Goal: Check status: Verify the current state of an ongoing process or item

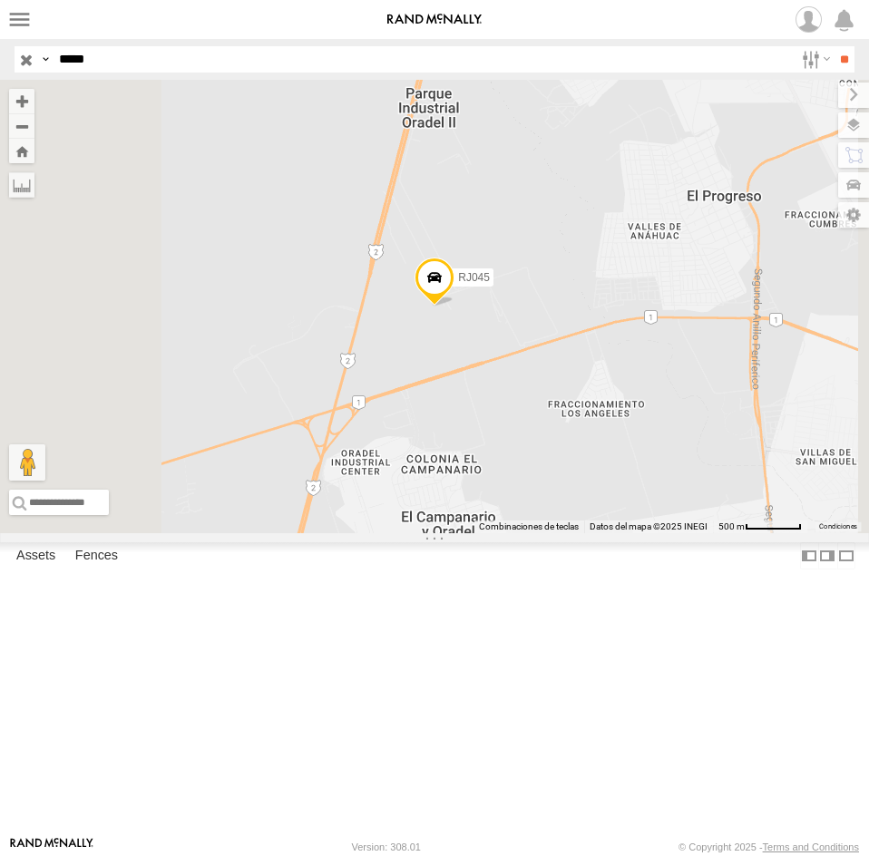
click at [143, 57] on input "*****" at bounding box center [423, 59] width 742 height 26
type input "*****"
click at [833, 46] on input "**" at bounding box center [843, 59] width 21 height 26
click at [0, 0] on div "RJ077" at bounding box center [0, 0] width 0 height 0
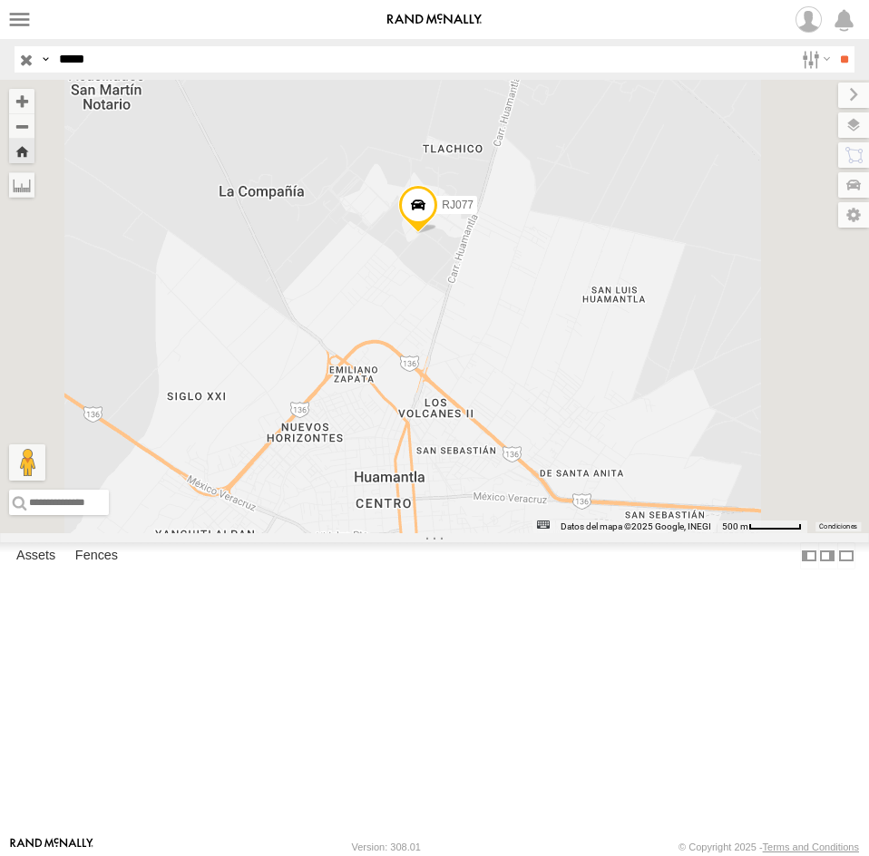
click at [438, 234] on span at bounding box center [418, 209] width 40 height 49
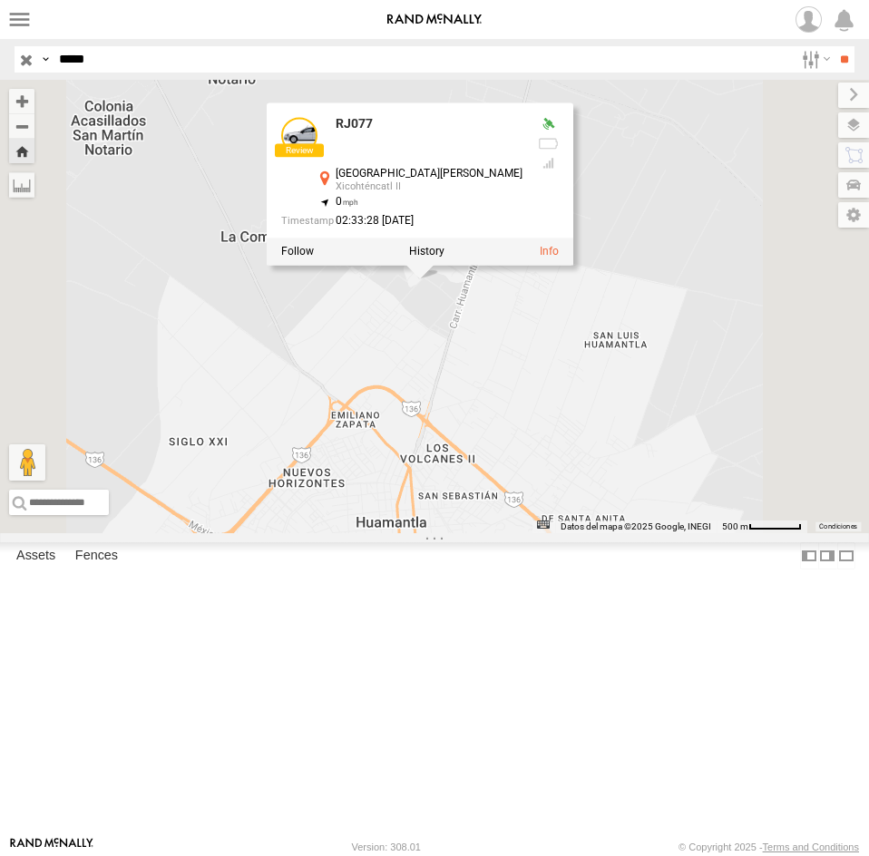
drag, startPoint x: 696, startPoint y: 435, endPoint x: 699, endPoint y: 487, distance: 51.8
click at [699, 487] on div "RJ077 RJ077 [GEOGRAPHIC_DATA][PERSON_NAME] II 19.34025 , -97.9206 0 02:33:28 [D…" at bounding box center [434, 306] width 869 height 453
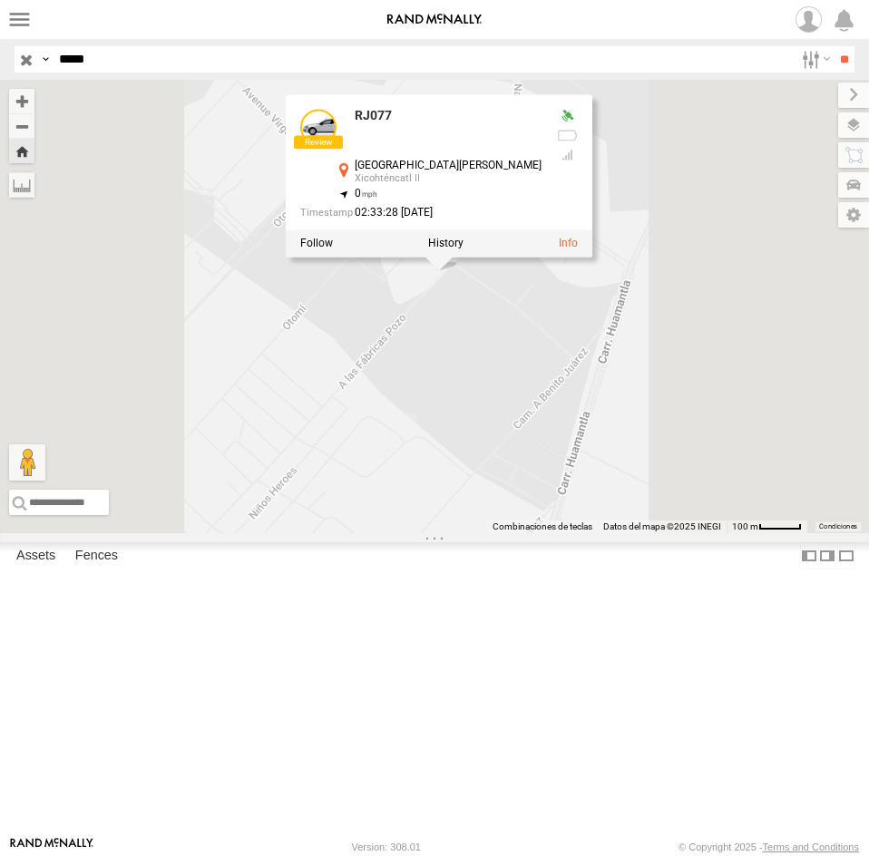
click at [743, 480] on div "RJ077 RJ077 [GEOGRAPHIC_DATA][PERSON_NAME] II 19.34025 , -97.9206 0 02:33:28 [D…" at bounding box center [434, 306] width 869 height 453
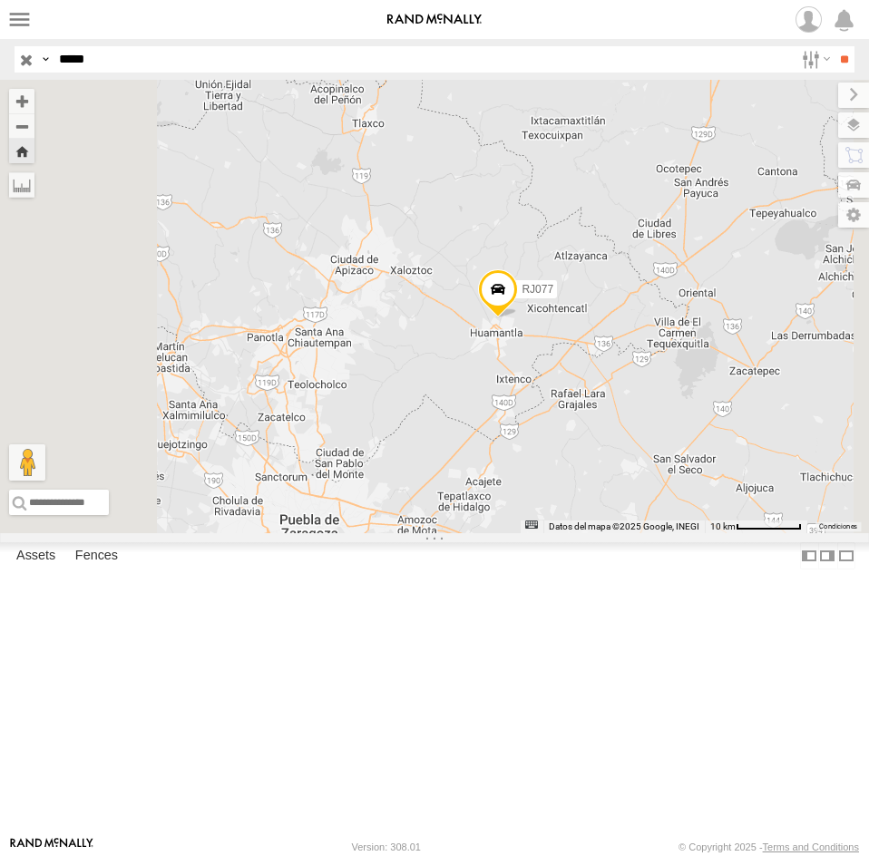
drag, startPoint x: 788, startPoint y: 486, endPoint x: 752, endPoint y: 492, distance: 36.8
click at [752, 492] on div "RJ077" at bounding box center [434, 306] width 869 height 453
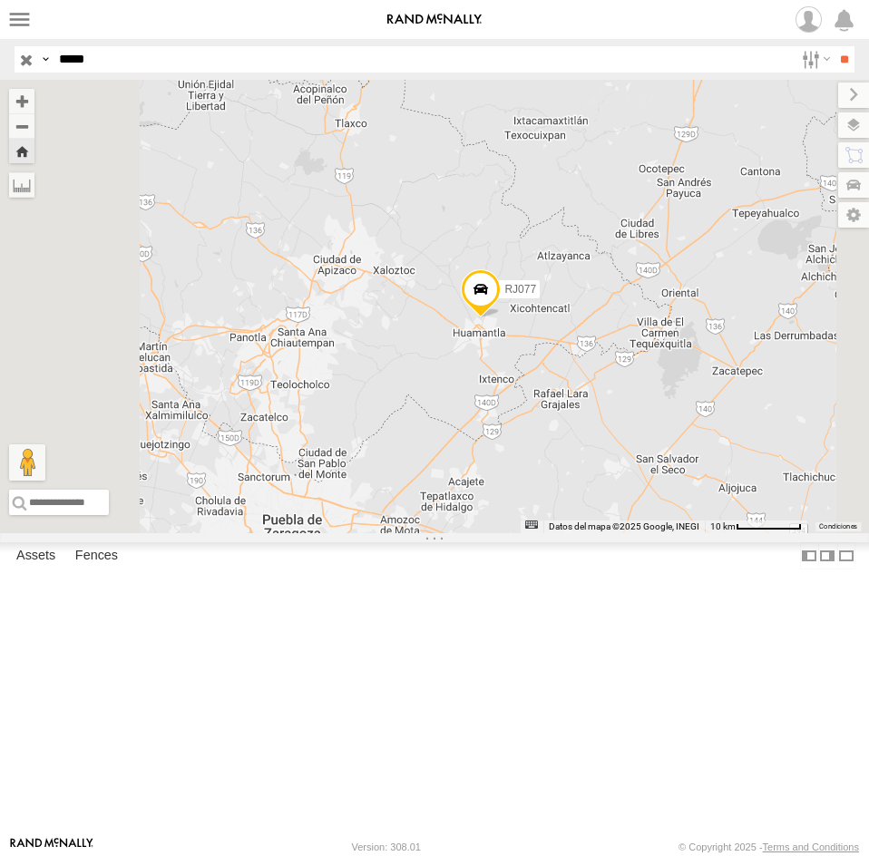
click at [500, 318] on span at bounding box center [481, 293] width 40 height 49
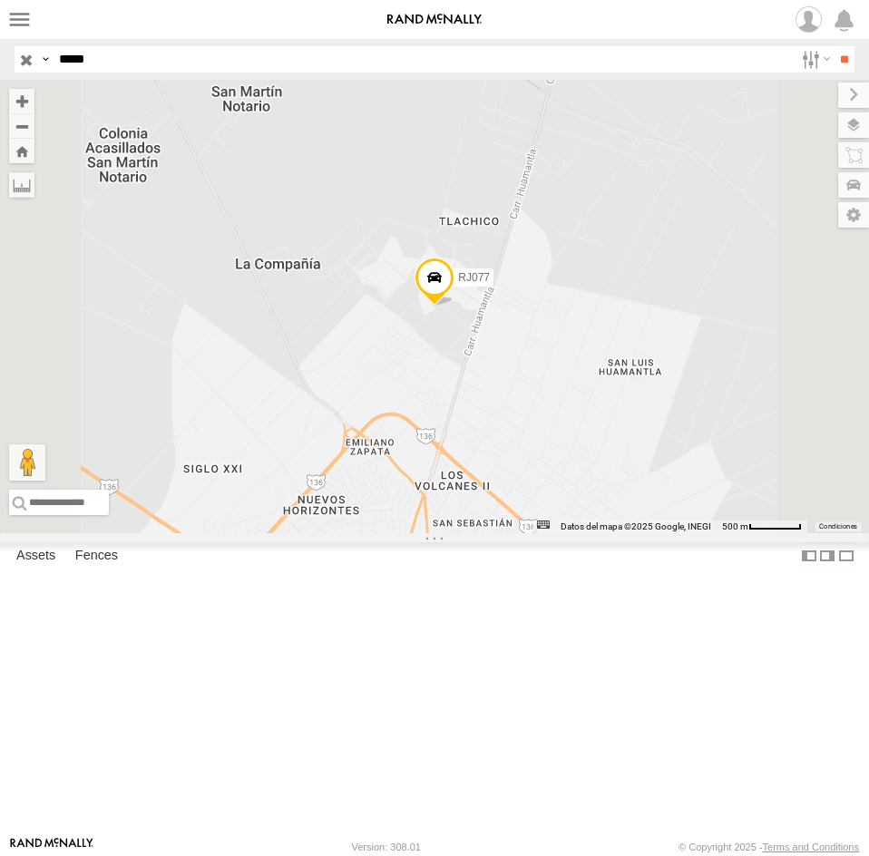
click at [454, 306] on span at bounding box center [434, 281] width 40 height 49
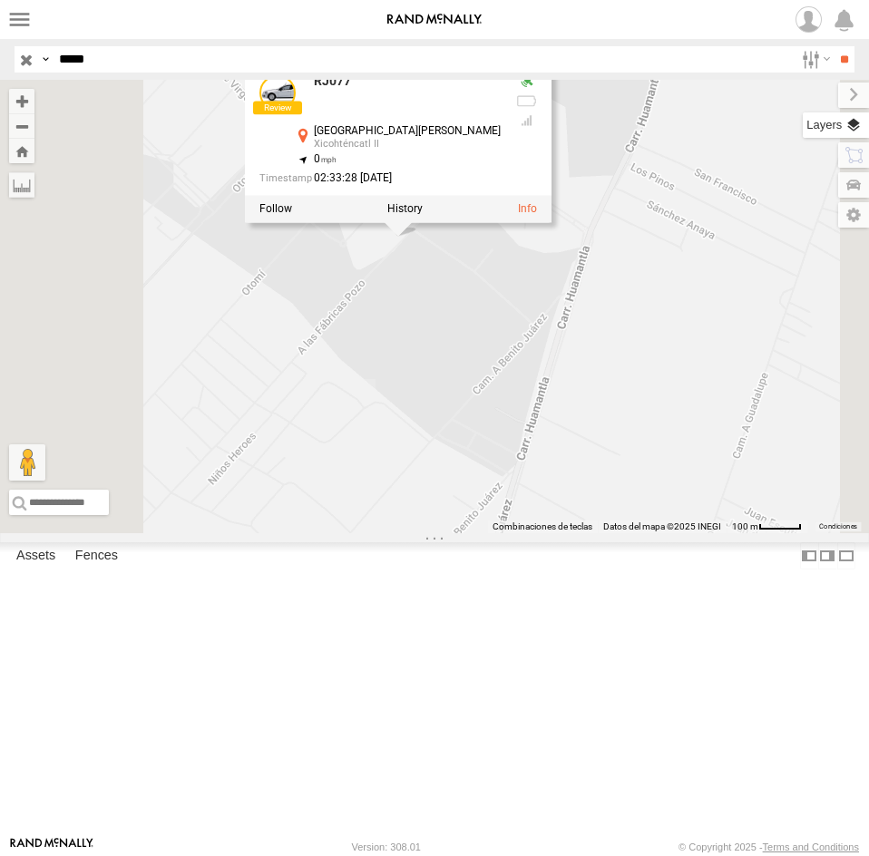
click at [850, 131] on label at bounding box center [835, 124] width 66 height 25
click at [0, 0] on span "Basemaps" at bounding box center [0, 0] width 0 height 0
click at [0, 0] on span "Satellite + Roadmap" at bounding box center [0, 0] width 0 height 0
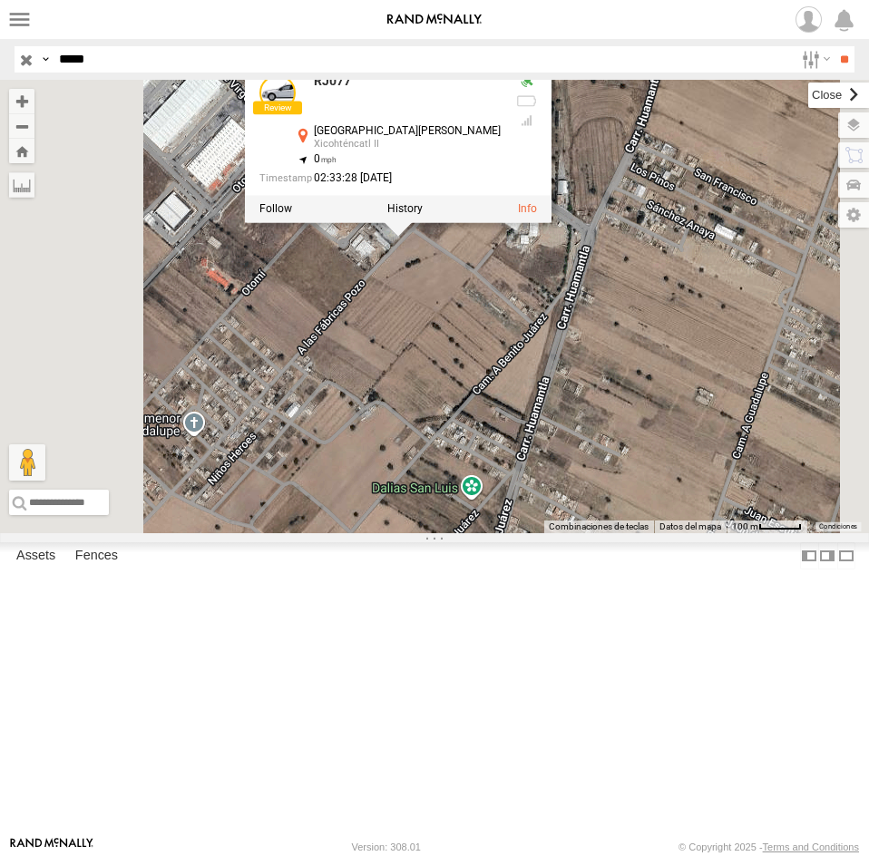
click at [808, 94] on label at bounding box center [838, 95] width 61 height 25
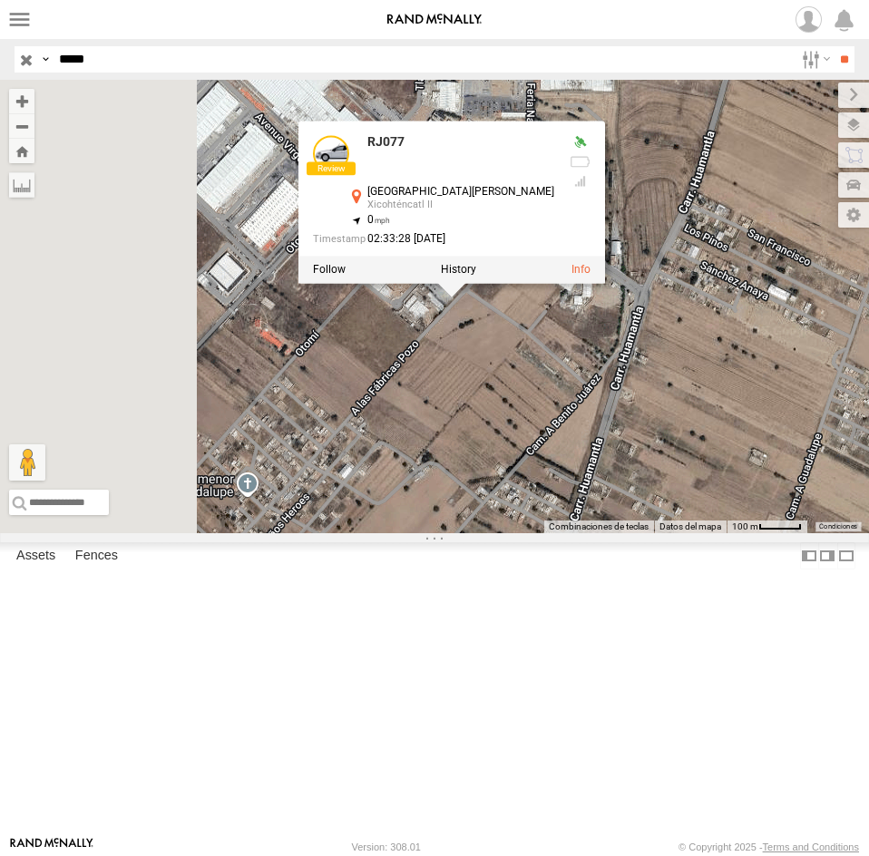
drag, startPoint x: 657, startPoint y: 418, endPoint x: 703, endPoint y: 470, distance: 68.7
click at [703, 470] on div "RJ077 RJ077 [GEOGRAPHIC_DATA][PERSON_NAME] II 19.34025 , -97.9206 0 02:33:28 [D…" at bounding box center [434, 306] width 869 height 453
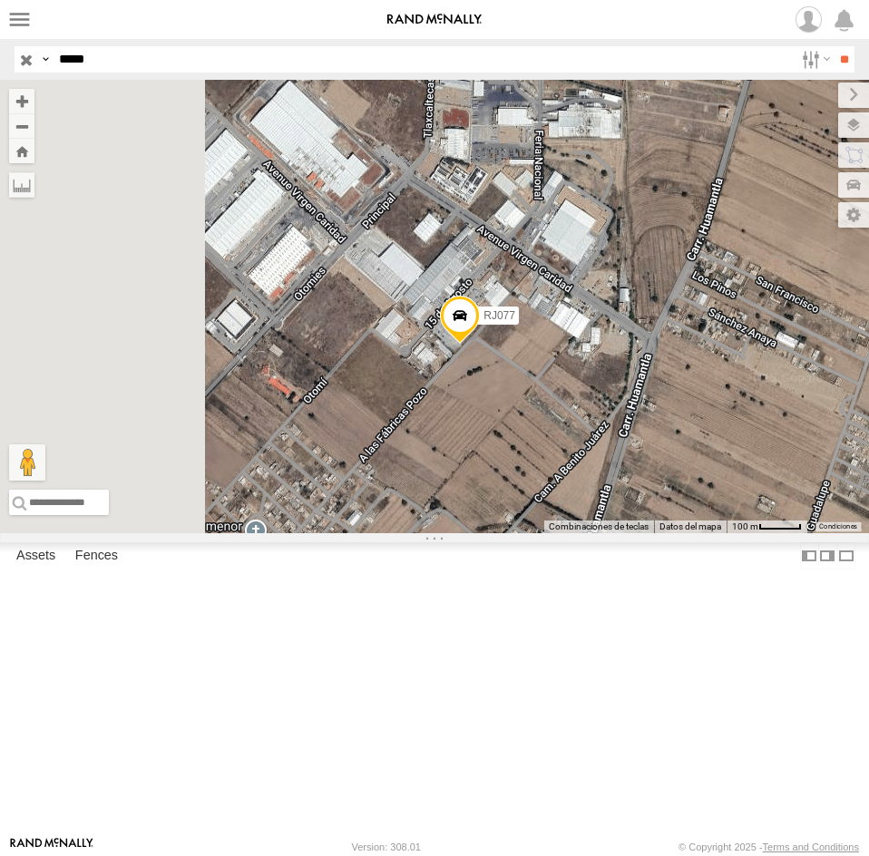
drag, startPoint x: 708, startPoint y: 476, endPoint x: 711, endPoint y: 529, distance: 53.6
click at [711, 529] on div "RJ077" at bounding box center [434, 306] width 869 height 453
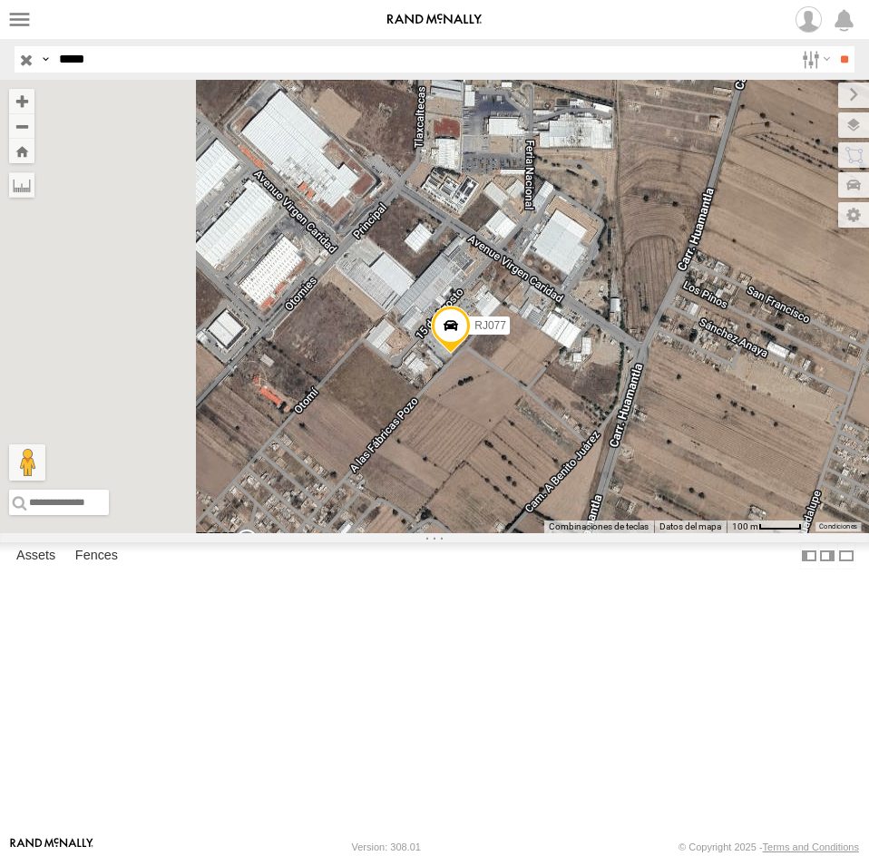
click at [471, 355] on span at bounding box center [451, 330] width 40 height 49
